Goal: Transaction & Acquisition: Purchase product/service

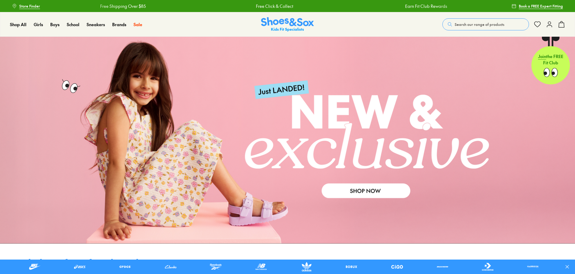
click at [551, 27] on icon at bounding box center [549, 24] width 7 height 7
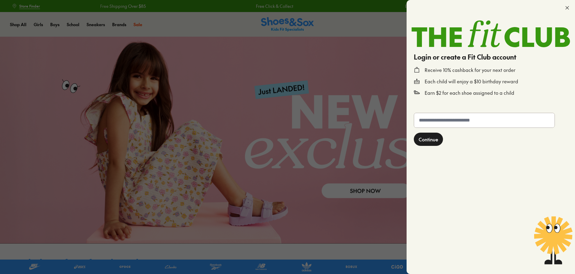
click at [565, 8] on icon at bounding box center [568, 8] width 6 height 6
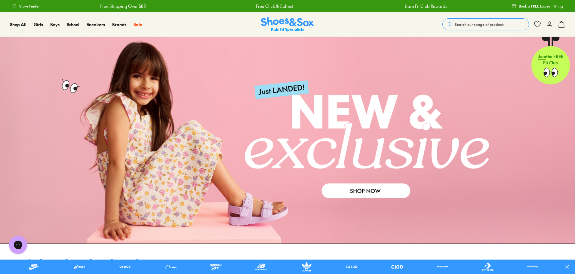
click at [550, 25] on icon at bounding box center [549, 24] width 7 height 7
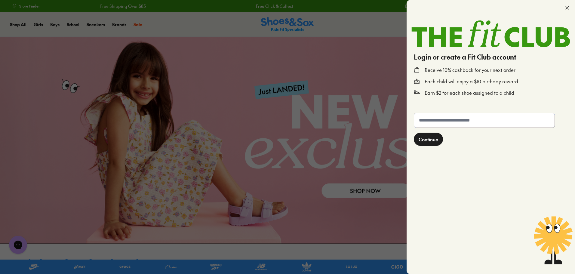
click at [450, 124] on input "text" at bounding box center [484, 120] width 141 height 14
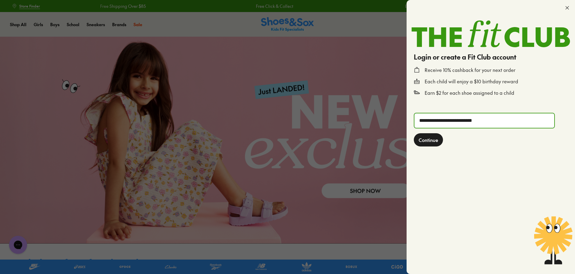
type input "**********"
click at [432, 139] on span "Continue" at bounding box center [429, 139] width 20 height 7
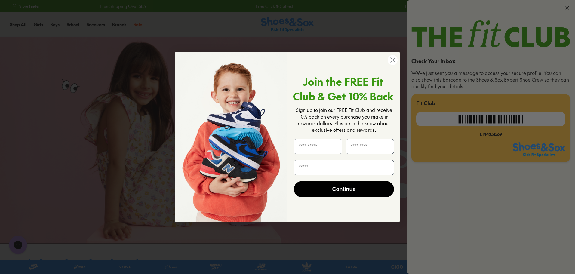
click at [397, 60] on circle "Close dialog" at bounding box center [393, 60] width 10 height 10
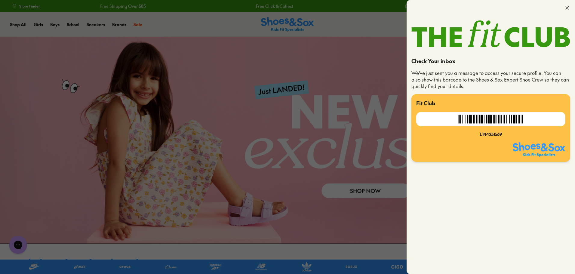
click at [567, 10] on icon at bounding box center [568, 8] width 6 height 6
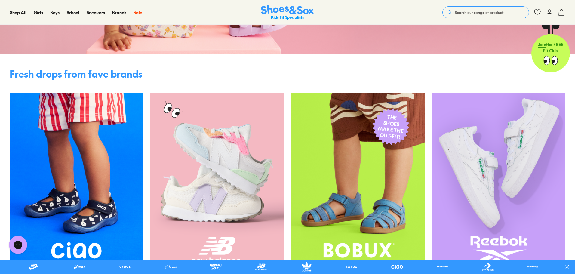
scroll to position [241, 0]
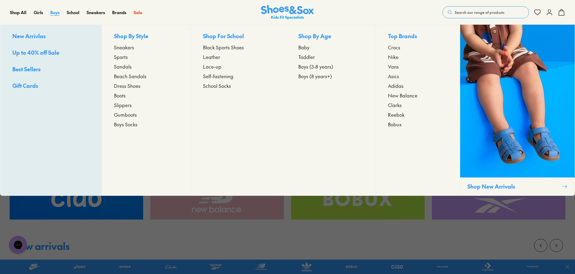
click at [54, 13] on span "Boys" at bounding box center [54, 12] width 9 height 6
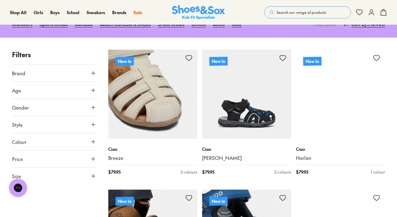
scroll to position [120, 0]
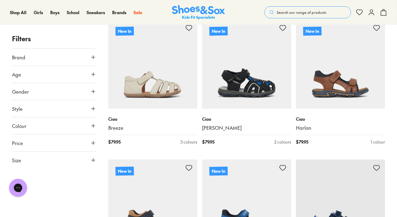
click at [92, 161] on icon at bounding box center [93, 160] width 6 height 6
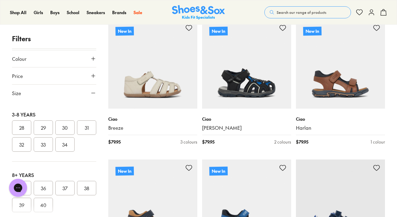
click at [55, 91] on button "27" at bounding box center [64, 84] width 19 height 14
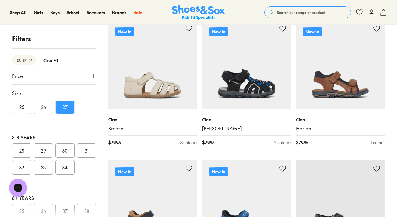
scroll to position [150, 0]
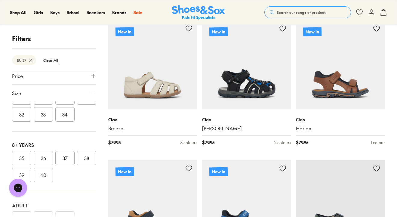
click at [24, 105] on button "28" at bounding box center [21, 97] width 19 height 14
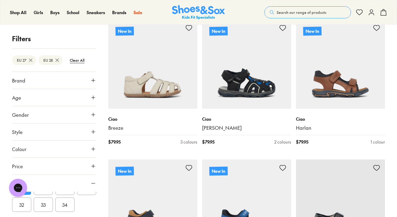
click at [40, 129] on button "Style" at bounding box center [54, 131] width 84 height 17
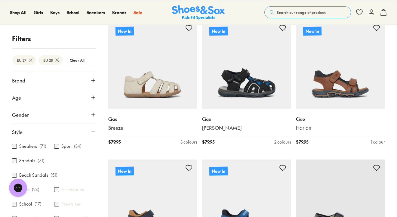
scroll to position [30, 0]
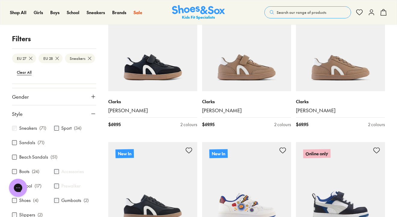
scroll to position [146, 0]
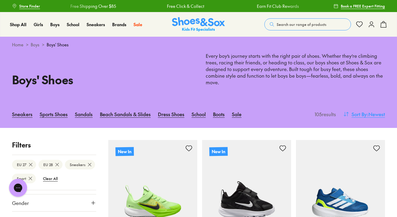
click at [385, 114] on span ": Newest" at bounding box center [376, 113] width 18 height 7
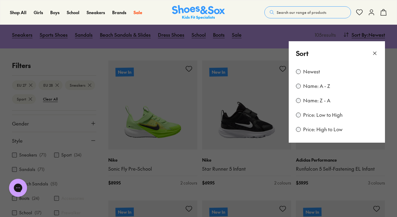
scroll to position [90, 0]
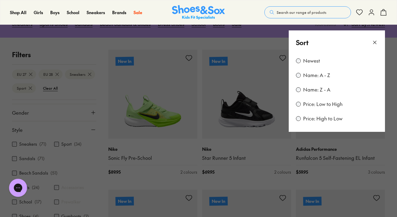
click at [302, 104] on div "Price: Low to High" at bounding box center [337, 104] width 82 height 7
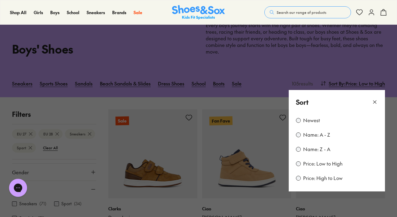
click at [322, 61] on button at bounding box center [198, 108] width 397 height 217
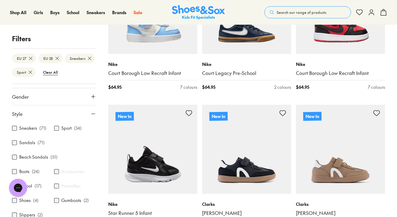
scroll to position [1234, 0]
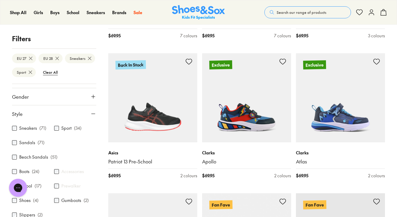
scroll to position [1776, 0]
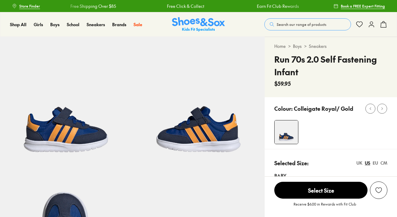
select select "*"
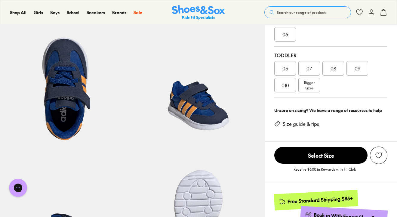
scroll to position [120, 0]
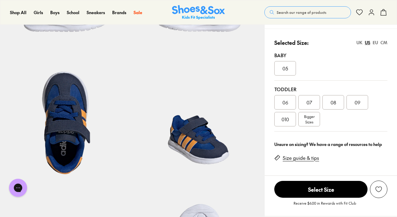
click at [374, 44] on div "EU" at bounding box center [375, 42] width 5 height 6
click at [293, 122] on div "27" at bounding box center [285, 119] width 22 height 14
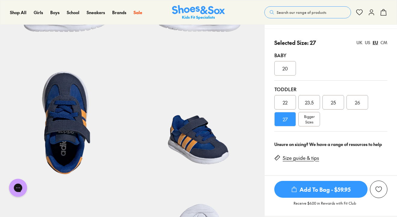
click at [381, 44] on div "CM" at bounding box center [384, 42] width 7 height 6
click at [375, 43] on div "EU" at bounding box center [375, 42] width 5 height 6
click at [306, 121] on span "Bigger Sizes" at bounding box center [309, 119] width 11 height 11
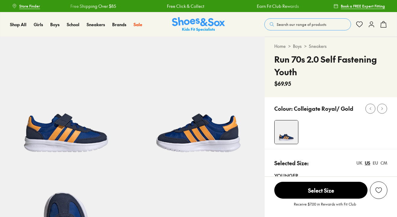
select select "*"
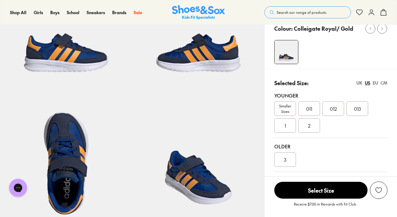
scroll to position [90, 0]
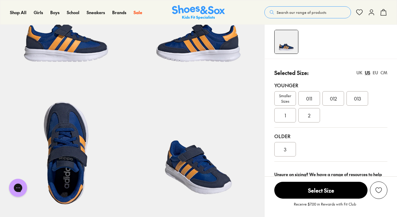
click at [373, 72] on div "EU" at bounding box center [375, 73] width 5 height 6
click at [312, 94] on div "28.5" at bounding box center [310, 98] width 22 height 14
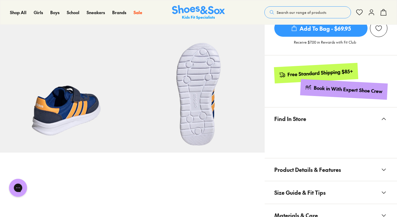
scroll to position [271, 0]
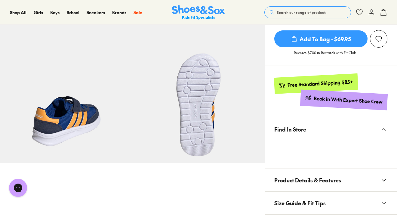
click at [346, 41] on span "Add To Bag - $69.95" at bounding box center [320, 38] width 93 height 17
